Goal: Transaction & Acquisition: Obtain resource

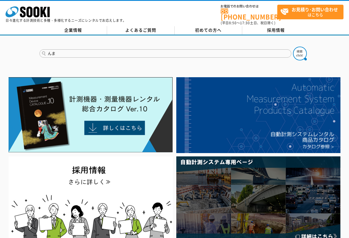
type input "ん"
type input "マグネチック"
click at [293, 47] on button at bounding box center [300, 54] width 14 height 14
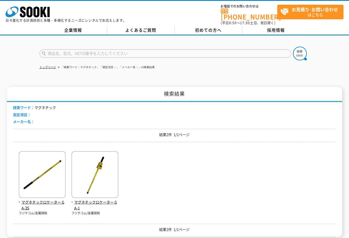
click at [77, 49] on input "text" at bounding box center [165, 53] width 252 height 8
type input "商品名、型式、NETIS番号を入力してください"
click at [293, 47] on button at bounding box center [300, 54] width 14 height 14
